Goal: Find specific page/section: Find specific page/section

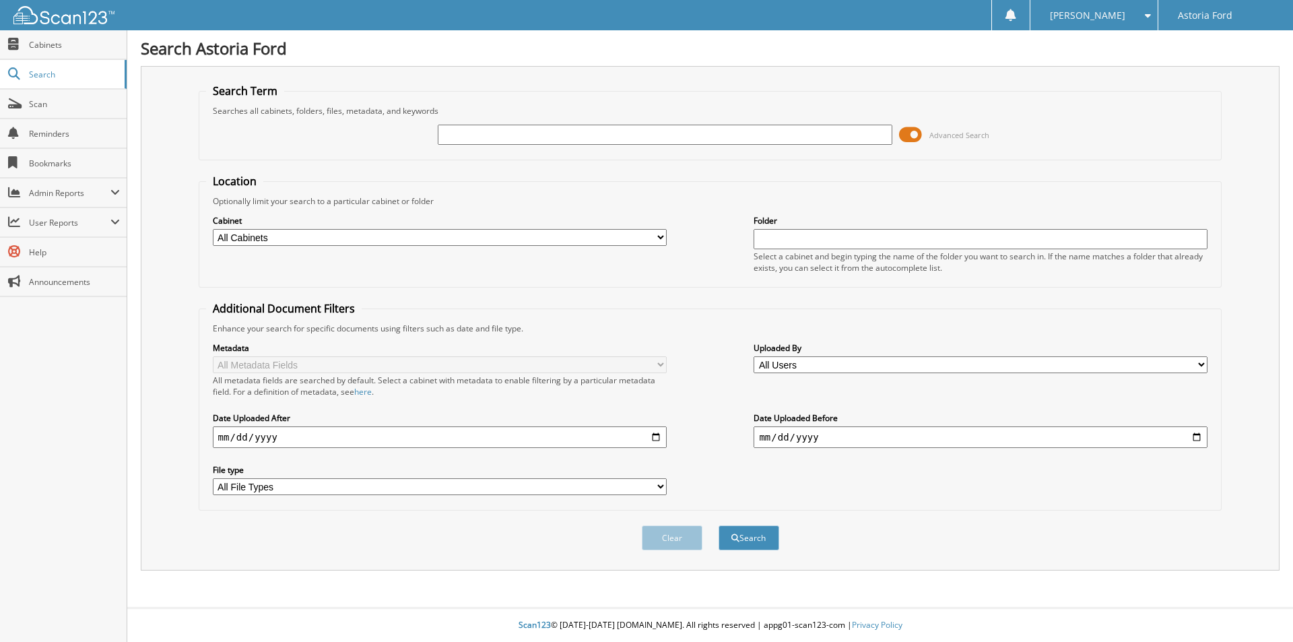
click at [478, 137] on input "text" at bounding box center [665, 135] width 454 height 20
type input "[PERSON_NAME]"
click at [718, 525] on button "Search" at bounding box center [748, 537] width 61 height 25
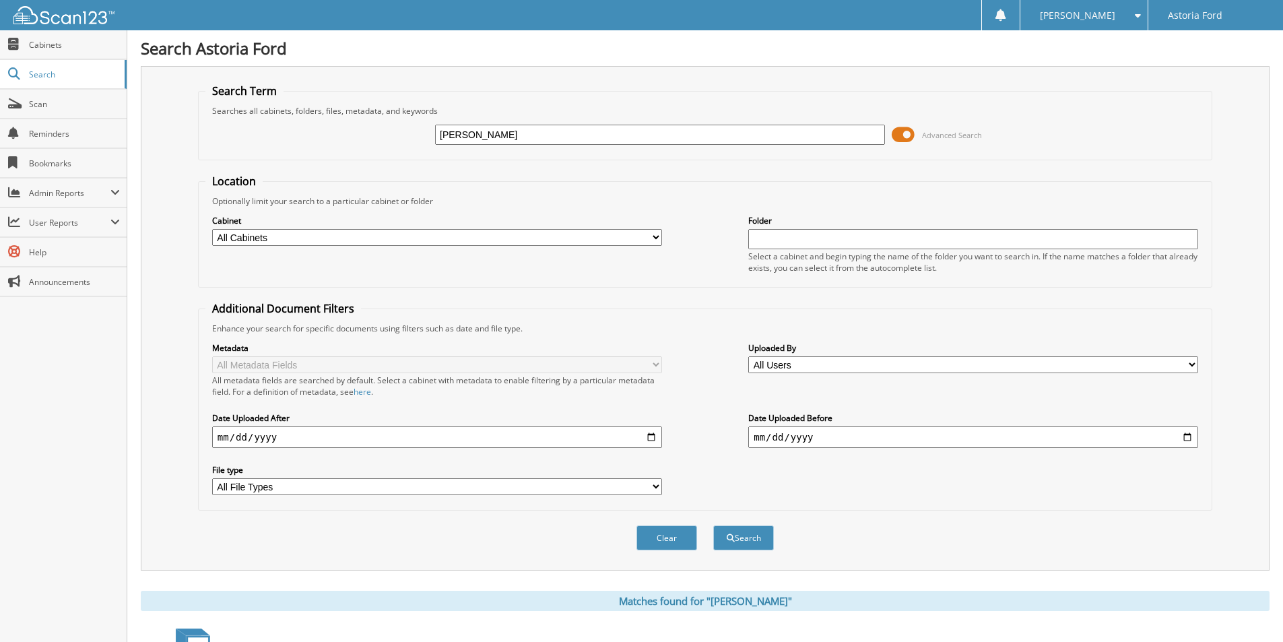
drag, startPoint x: 547, startPoint y: 240, endPoint x: 538, endPoint y: 239, distance: 9.5
click at [547, 240] on select "All Cabinets ACCOUNTS PAYABLE ACCOUNTS RECEIVABLE CAR DEALS DEAD DEALS OFFICE M…" at bounding box center [437, 237] width 450 height 17
select select "8764"
click at [212, 229] on select "All Cabinets ACCOUNTS PAYABLE ACCOUNTS RECEIVABLE CAR DEALS DEAD DEALS OFFICE M…" at bounding box center [437, 237] width 450 height 17
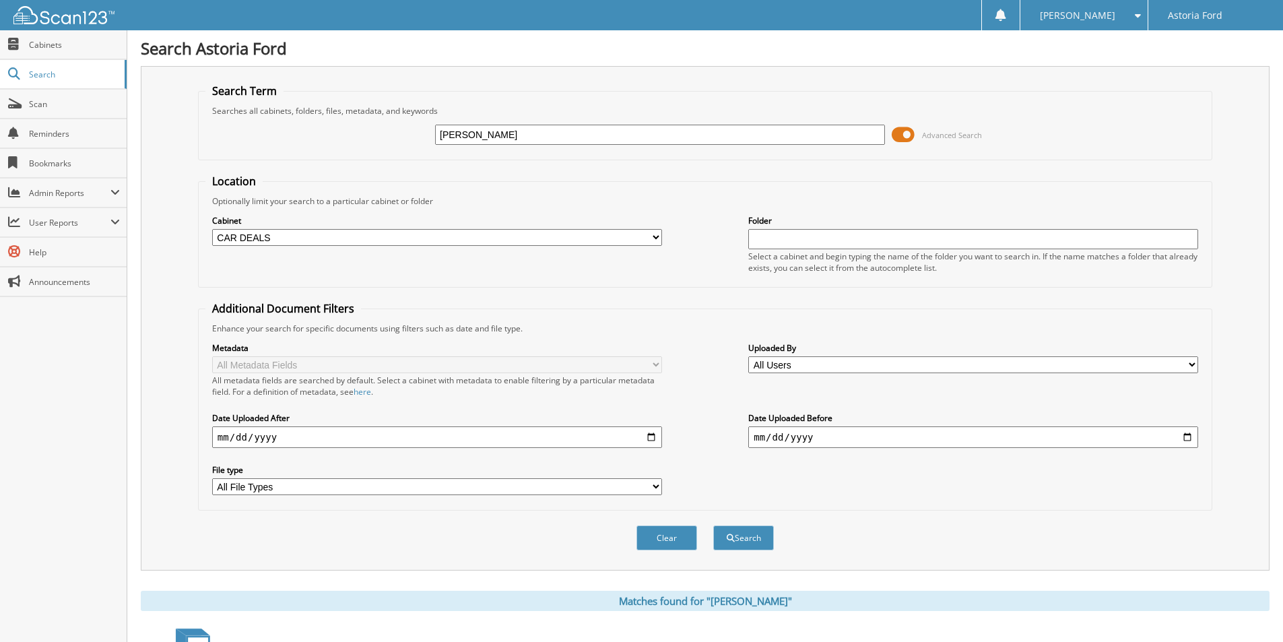
click at [567, 135] on input "[PERSON_NAME]" at bounding box center [660, 135] width 450 height 20
drag, startPoint x: 566, startPoint y: 133, endPoint x: 197, endPoint y: 31, distance: 382.9
type input "UDENBY"
click at [747, 539] on button "Search" at bounding box center [743, 537] width 61 height 25
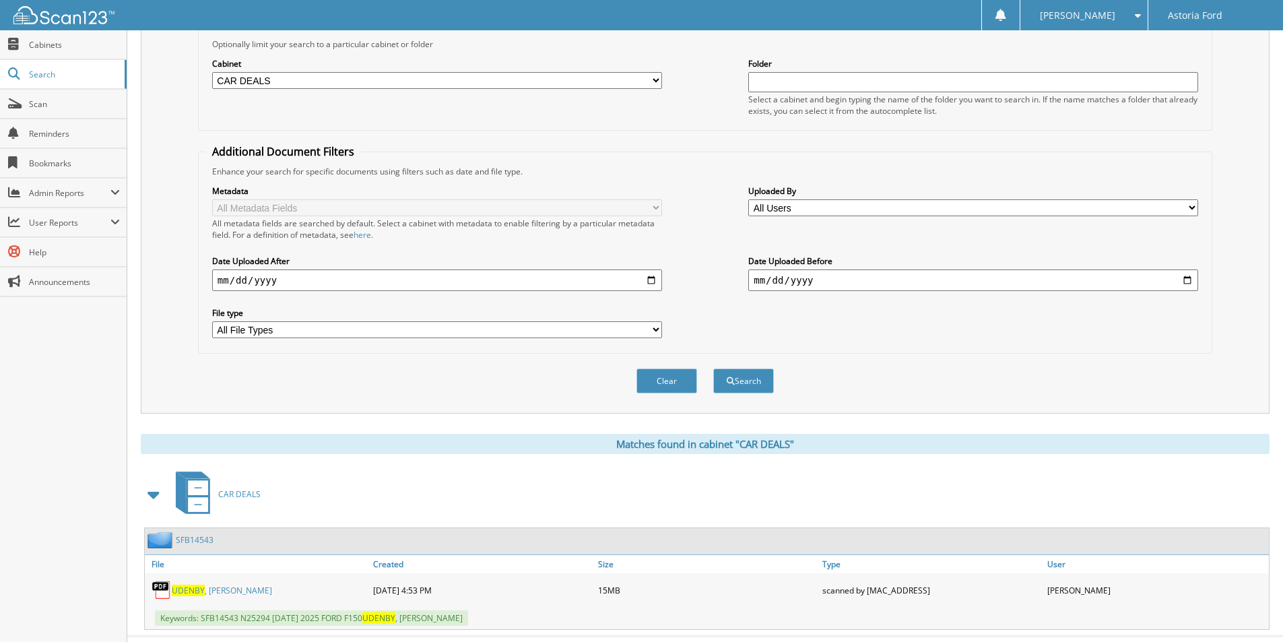
scroll to position [186, 0]
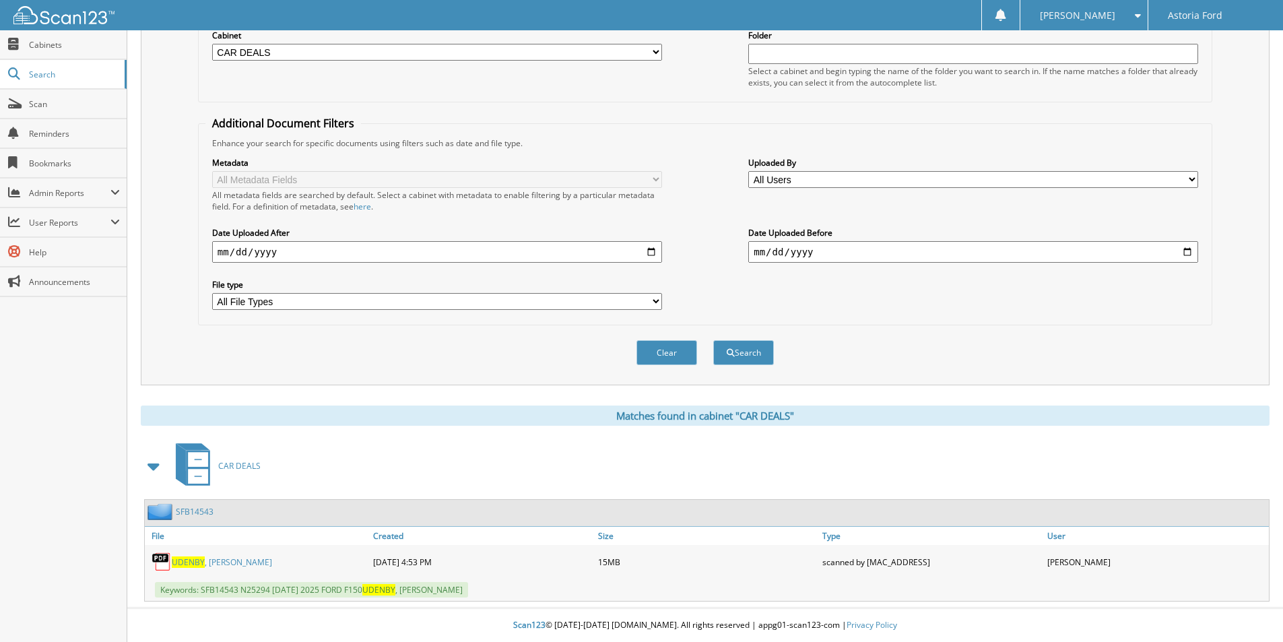
click at [228, 561] on link "[PERSON_NAME]" at bounding box center [222, 561] width 100 height 11
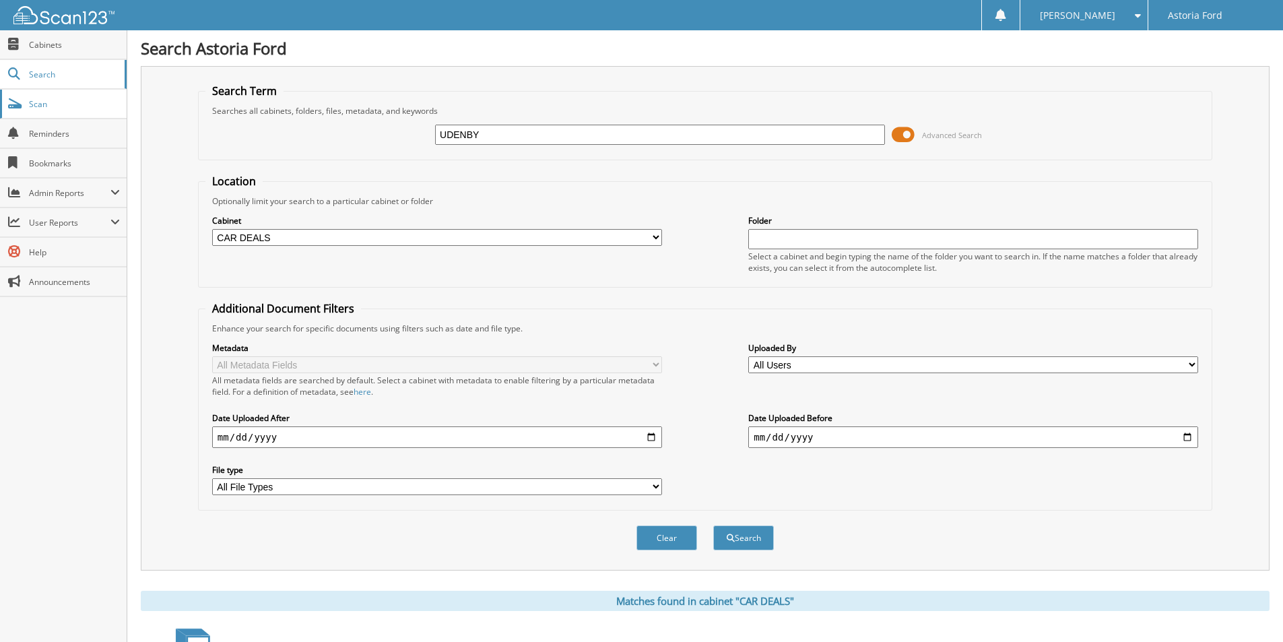
click at [73, 105] on span "Scan" at bounding box center [74, 103] width 91 height 11
